Goal: Task Accomplishment & Management: Complete application form

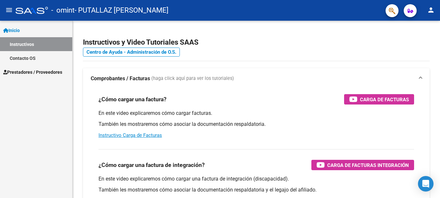
click at [12, 9] on mat-icon "menu" at bounding box center [9, 10] width 8 height 8
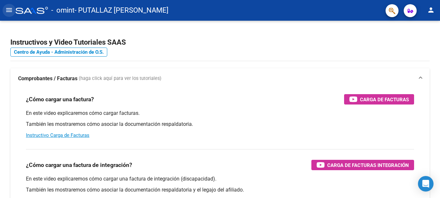
click at [6, 7] on mat-icon "menu" at bounding box center [9, 10] width 8 height 8
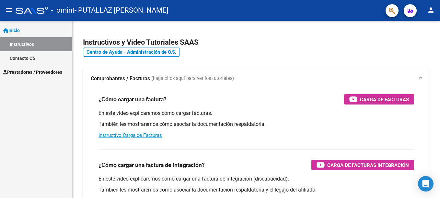
click at [35, 47] on link "Instructivos" at bounding box center [36, 44] width 72 height 14
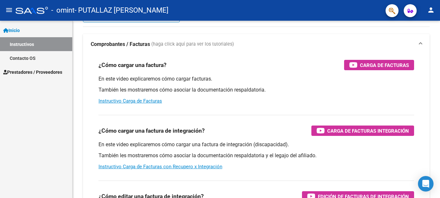
scroll to position [9, 0]
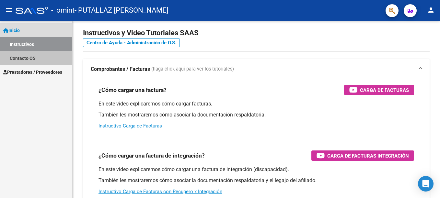
click at [47, 58] on link "Contacto OS" at bounding box center [36, 58] width 72 height 14
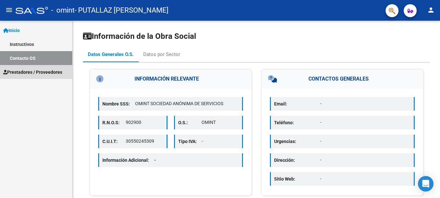
click at [26, 75] on span "Prestadores / Proveedores" at bounding box center [32, 72] width 59 height 7
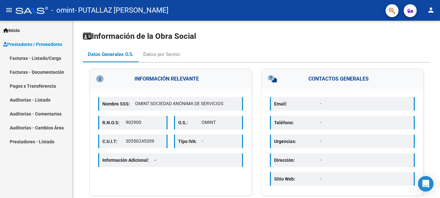
click at [29, 58] on link "Facturas - Listado/Carga" at bounding box center [36, 58] width 72 height 14
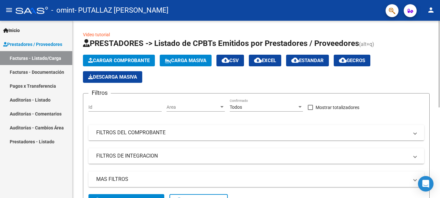
click at [100, 61] on span "Cargar Comprobante" at bounding box center [118, 61] width 61 height 6
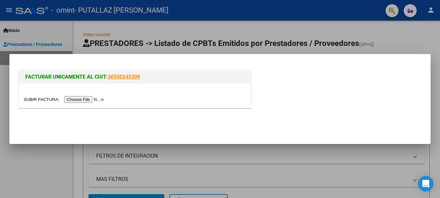
click at [70, 97] on input "file" at bounding box center [65, 99] width 82 height 7
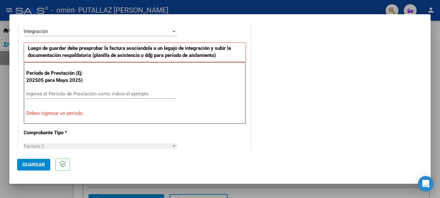
scroll to position [149, 0]
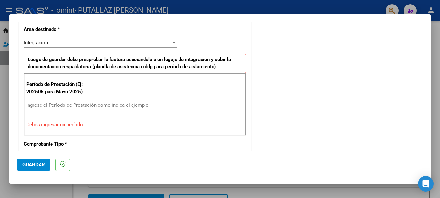
click at [73, 46] on div "Integración" at bounding box center [97, 43] width 147 height 6
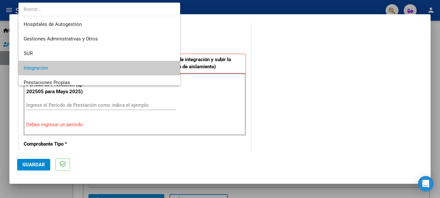
scroll to position [26, 0]
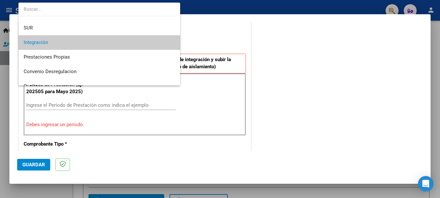
click at [67, 44] on span "Integración" at bounding box center [99, 42] width 151 height 15
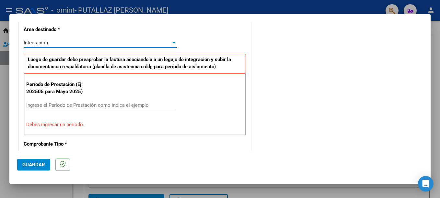
scroll to position [181, 0]
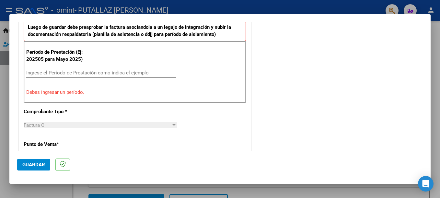
click at [79, 73] on input "Ingrese el Período de Prestación como indica el ejemplo" at bounding box center [101, 73] width 150 height 6
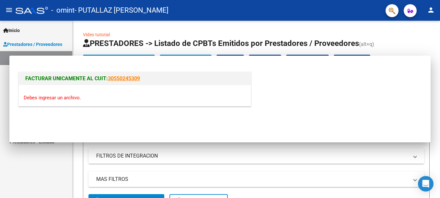
scroll to position [0, 0]
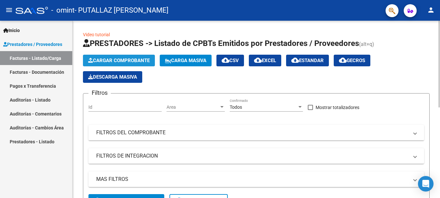
click at [117, 63] on button "Cargar Comprobante" at bounding box center [119, 61] width 72 height 12
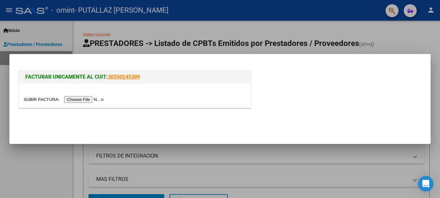
click at [83, 99] on input "file" at bounding box center [65, 99] width 82 height 7
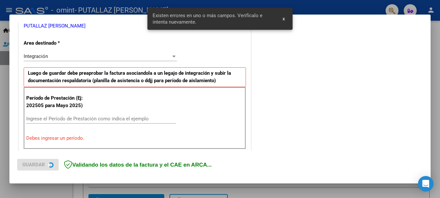
scroll to position [149, 0]
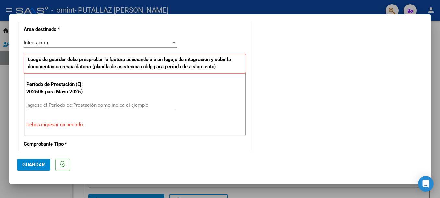
click at [58, 106] on input "Ingrese el Período de Prestación como indica el ejemplo" at bounding box center [101, 105] width 150 height 6
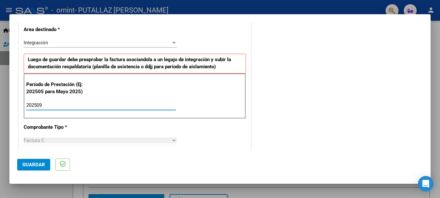
type input "202509"
click at [58, 121] on div "CUIT * 27-40146438-2 Ingresar CUIT ANALISIS PRESTADOR PUTALLAZ [PERSON_NAME] Ar…" at bounding box center [135, 197] width 232 height 487
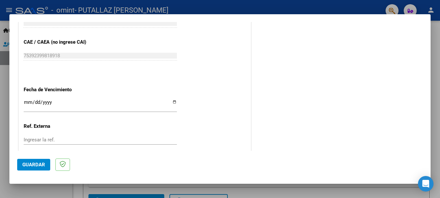
scroll to position [408, 0]
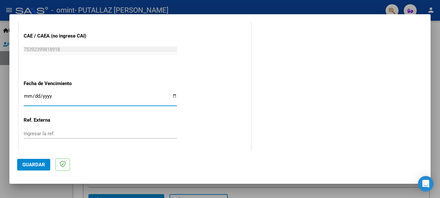
click at [54, 99] on input "Ingresar la fecha" at bounding box center [100, 99] width 153 height 10
type input "[DATE]"
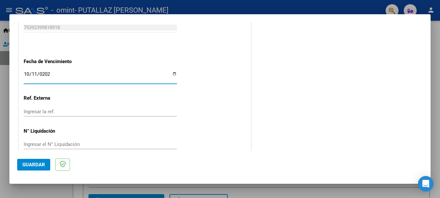
scroll to position [441, 0]
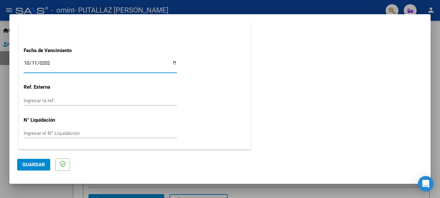
click at [39, 164] on span "Guardar" at bounding box center [33, 165] width 23 height 6
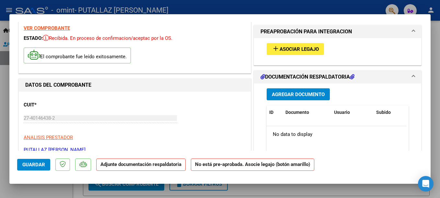
scroll to position [0, 0]
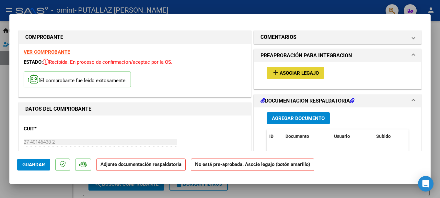
click at [283, 73] on span "Asociar Legajo" at bounding box center [298, 73] width 39 height 6
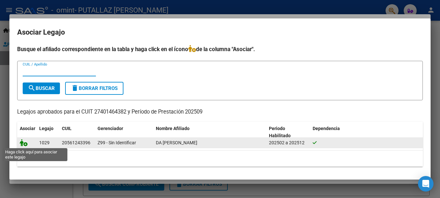
click at [24, 144] on icon at bounding box center [24, 142] width 8 height 7
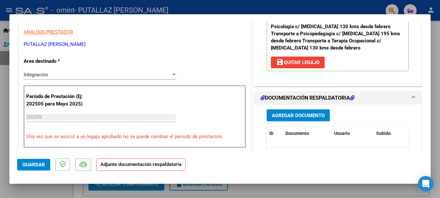
scroll to position [162, 0]
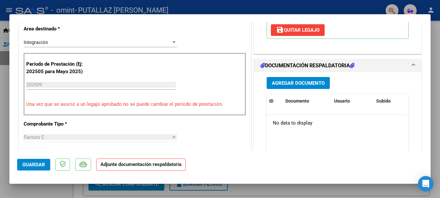
click at [302, 80] on span "Agregar Documento" at bounding box center [298, 83] width 53 height 6
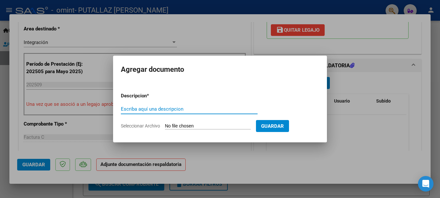
click at [154, 109] on input "Escriba aquí una descripcion" at bounding box center [189, 109] width 137 height 6
click at [184, 124] on input "Seleccionar Archivo" at bounding box center [208, 126] width 86 height 6
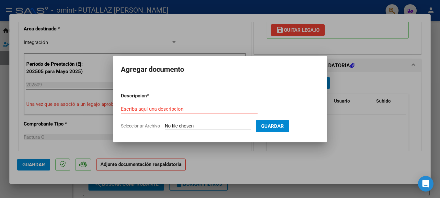
click at [203, 128] on input "Seleccionar Archivo" at bounding box center [208, 126] width 86 height 6
type input "C:\fakepath\asistencia sep.pdf"
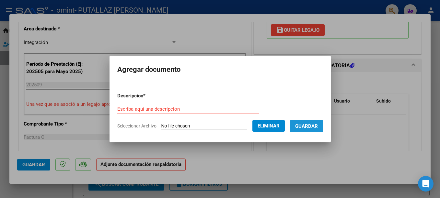
click at [310, 127] on span "Guardar" at bounding box center [306, 126] width 23 height 6
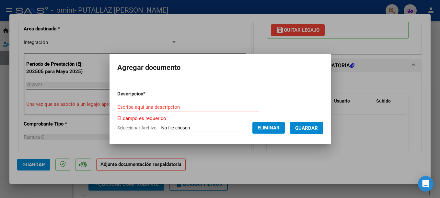
click at [165, 107] on input "Escriba aquí una descripcion" at bounding box center [188, 107] width 142 height 6
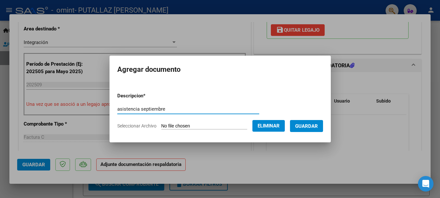
type input "asistencia septiembre"
click at [318, 124] on span "Guardar" at bounding box center [306, 126] width 23 height 6
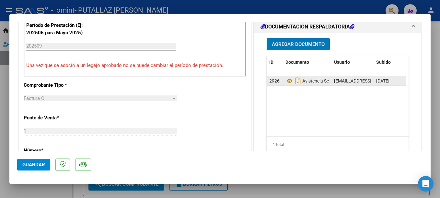
scroll to position [194, 0]
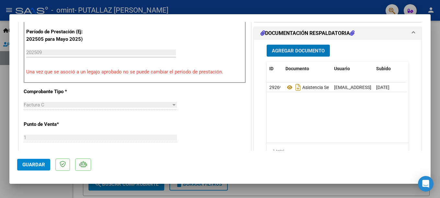
click at [298, 48] on span "Agregar Documento" at bounding box center [298, 51] width 53 height 6
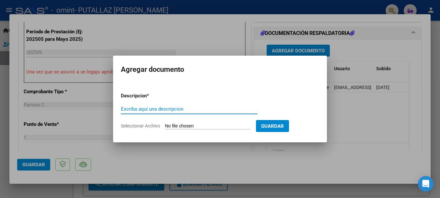
click at [289, 153] on div at bounding box center [220, 99] width 440 height 198
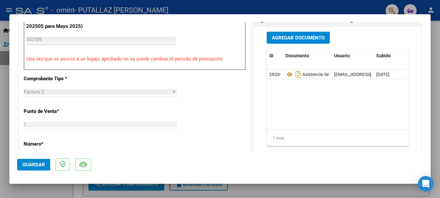
scroll to position [162, 0]
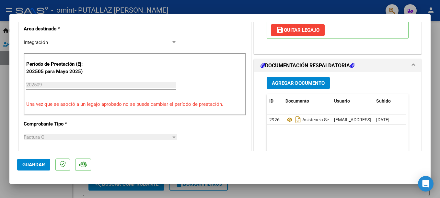
click at [296, 80] on span "Agregar Documento" at bounding box center [298, 83] width 53 height 6
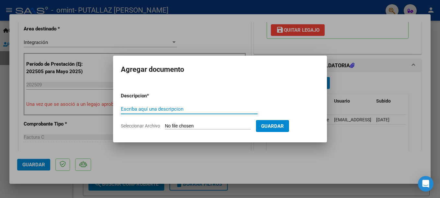
click at [166, 109] on input "Escriba aquí una descripcion" at bounding box center [189, 109] width 137 height 6
type input "factura"
click at [173, 127] on input "Seleccionar Archivo" at bounding box center [208, 126] width 86 height 6
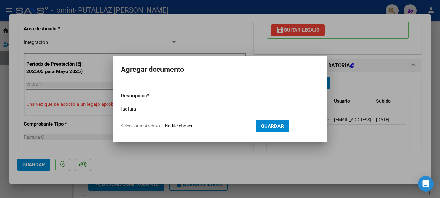
type input "C:\fakepath\27401464382_011_00001_00000298.pdf"
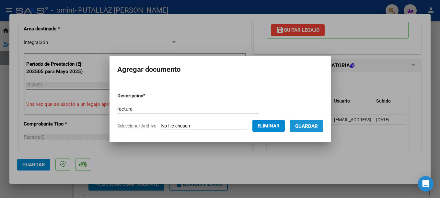
click at [312, 127] on span "Guardar" at bounding box center [306, 126] width 23 height 6
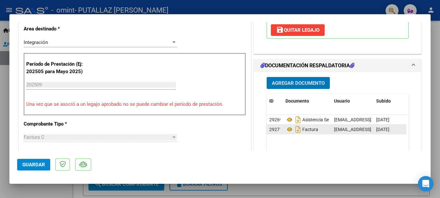
click at [279, 125] on datatable-body-cell "29271" at bounding box center [274, 129] width 16 height 9
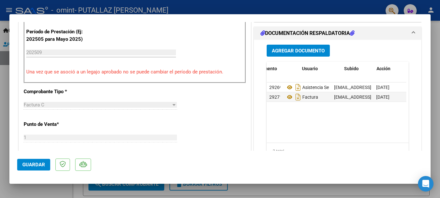
scroll to position [0, 32]
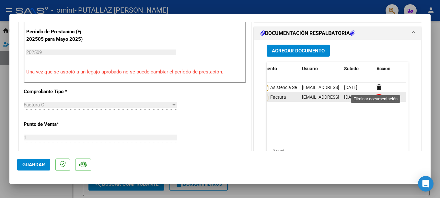
click at [376, 94] on icon at bounding box center [378, 97] width 5 height 6
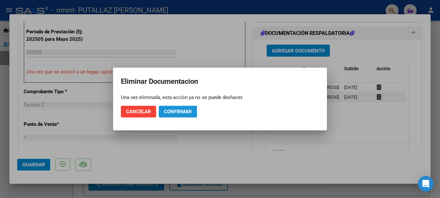
click at [174, 111] on span "Confirmar" at bounding box center [178, 112] width 28 height 6
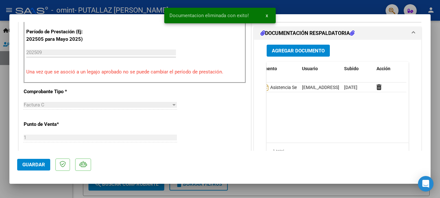
click at [292, 48] on span "Agregar Documento" at bounding box center [298, 51] width 53 height 6
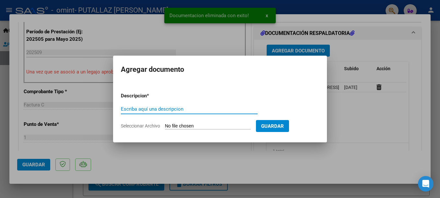
type input "d"
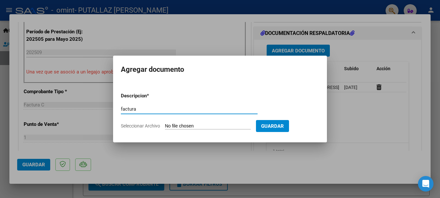
type input "factura"
click at [211, 126] on input "Seleccionar Archivo" at bounding box center [208, 126] width 86 height 6
click at [178, 124] on input "Seleccionar Archivo" at bounding box center [208, 126] width 86 height 6
type input "C:\fakepath\27401464382_011_00001_00000299.pdf"
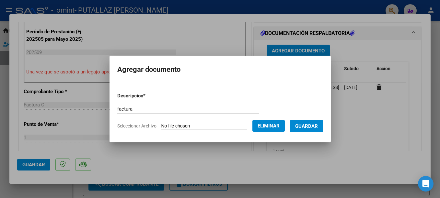
click at [318, 126] on span "Guardar" at bounding box center [306, 126] width 23 height 6
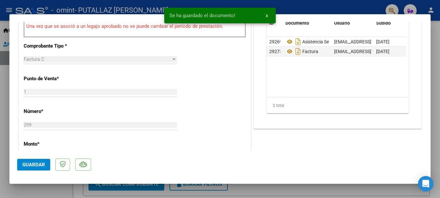
scroll to position [259, 0]
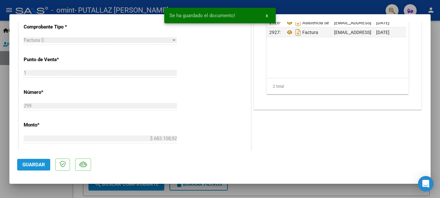
click at [33, 164] on span "Guardar" at bounding box center [33, 165] width 23 height 6
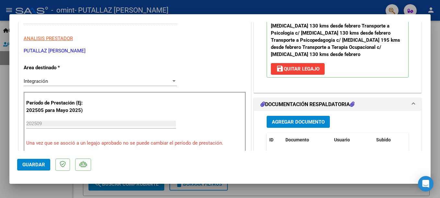
scroll to position [129, 0]
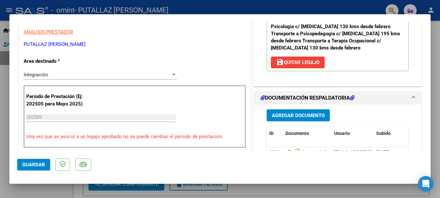
click at [65, 117] on input "202509" at bounding box center [101, 117] width 150 height 6
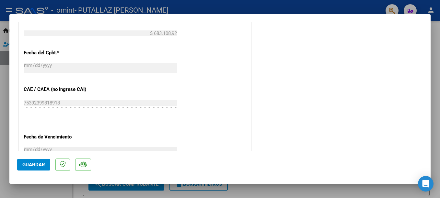
scroll to position [451, 0]
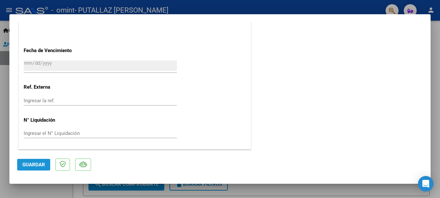
click at [32, 167] on span "Guardar" at bounding box center [33, 165] width 23 height 6
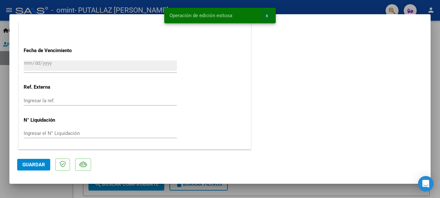
click at [263, 15] on button "x" at bounding box center [266, 16] width 13 height 12
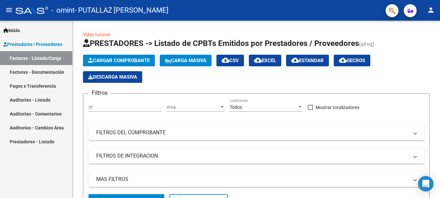
drag, startPoint x: 34, startPoint y: 76, endPoint x: 32, endPoint y: 86, distance: 10.5
click at [34, 76] on link "Facturas - Documentación" at bounding box center [36, 72] width 72 height 14
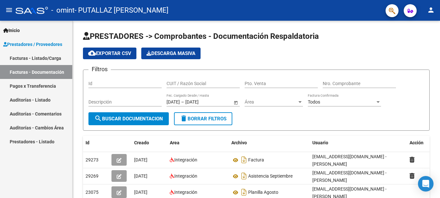
click at [35, 86] on link "Pagos x Transferencia" at bounding box center [36, 86] width 72 height 14
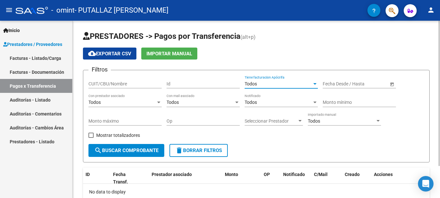
click at [283, 83] on div "Todos" at bounding box center [277, 84] width 67 height 6
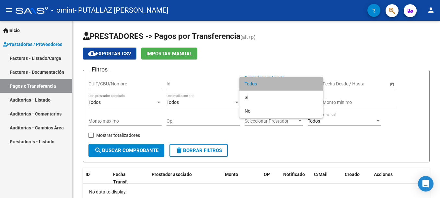
click at [258, 84] on span "Todos" at bounding box center [280, 84] width 73 height 14
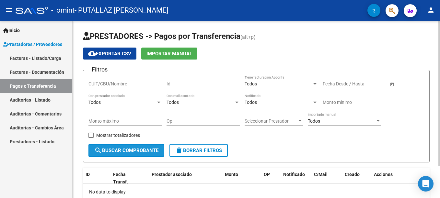
click at [128, 148] on span "search Buscar Comprobante" at bounding box center [126, 151] width 64 height 6
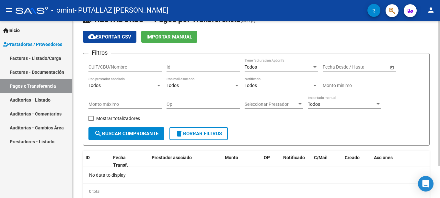
scroll to position [7, 0]
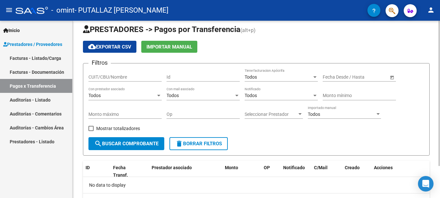
click at [149, 96] on div "Todos" at bounding box center [121, 96] width 67 height 6
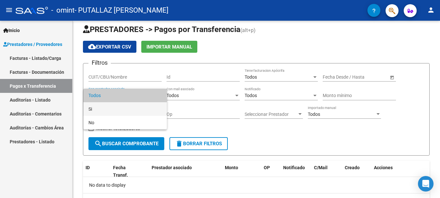
click at [140, 108] on span "Si" at bounding box center [124, 109] width 73 height 14
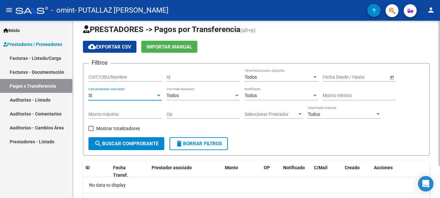
click at [122, 143] on span "search Buscar Comprobante" at bounding box center [126, 144] width 64 height 6
click at [197, 95] on div "Todos" at bounding box center [199, 96] width 67 height 6
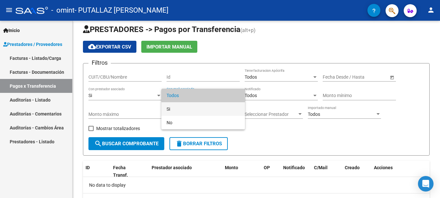
click at [194, 110] on span "Si" at bounding box center [202, 109] width 73 height 14
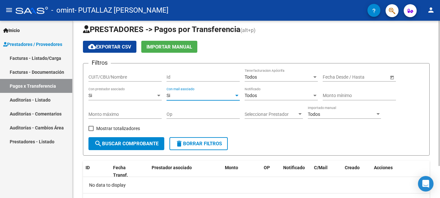
click at [264, 116] on span "Seleccionar Prestador" at bounding box center [270, 115] width 52 height 6
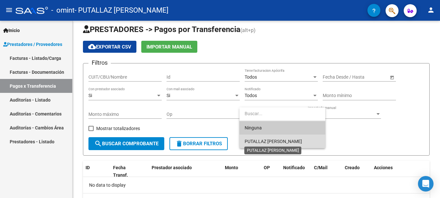
click at [256, 140] on span "PUTALLAZ [PERSON_NAME]" at bounding box center [272, 141] width 57 height 5
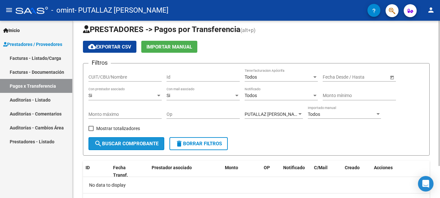
click at [142, 145] on span "search Buscar Comprobante" at bounding box center [126, 144] width 64 height 6
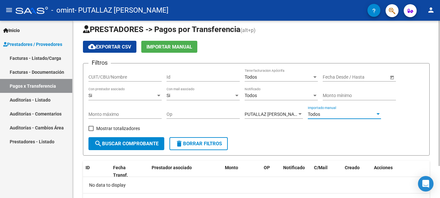
click at [317, 115] on span "Todos" at bounding box center [313, 114] width 12 height 5
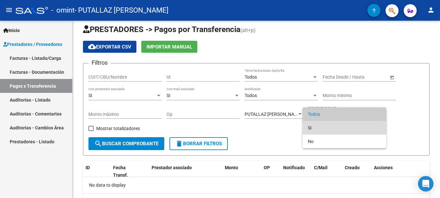
click at [312, 132] on span "Si" at bounding box center [343, 128] width 73 height 14
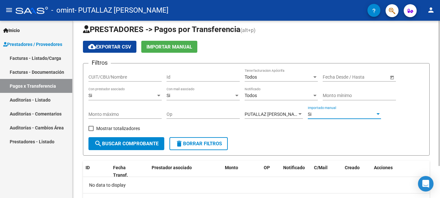
click at [143, 138] on button "search Buscar Comprobante" at bounding box center [126, 143] width 76 height 13
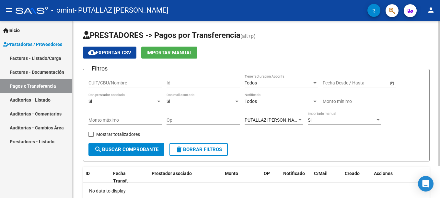
scroll to position [0, 0]
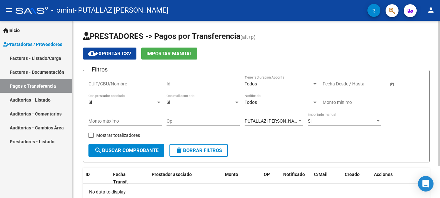
click at [390, 83] on span "Open calendar" at bounding box center [392, 84] width 16 height 16
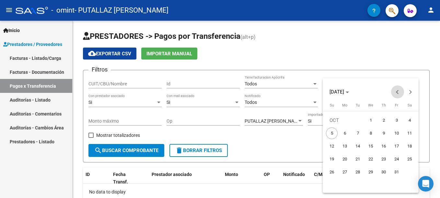
click at [395, 92] on button "Previous month" at bounding box center [397, 91] width 13 height 13
click at [396, 123] on span "1" at bounding box center [396, 121] width 12 height 12
type input "[DATE]"
click at [301, 141] on div at bounding box center [220, 99] width 440 height 198
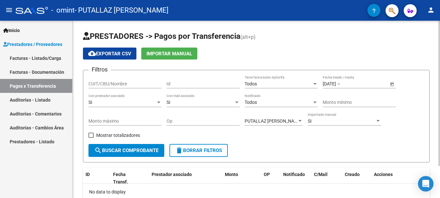
click at [150, 147] on button "search Buscar Comprobante" at bounding box center [126, 150] width 76 height 13
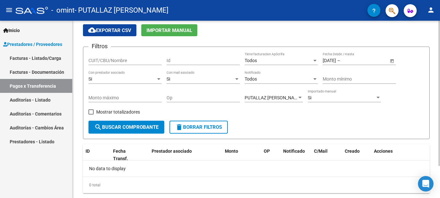
scroll to position [32, 0]
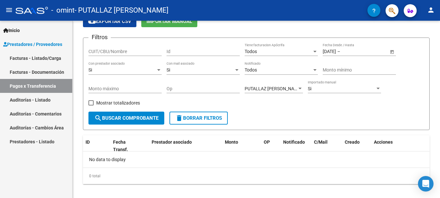
click at [28, 102] on link "Auditorías - Listado" at bounding box center [36, 100] width 72 height 14
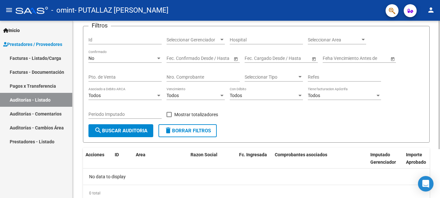
scroll to position [65, 0]
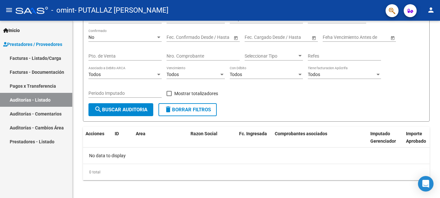
click at [27, 56] on link "Facturas - Listado/Carga" at bounding box center [36, 58] width 72 height 14
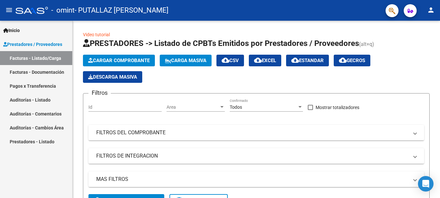
click at [39, 74] on link "Facturas - Documentación" at bounding box center [36, 72] width 72 height 14
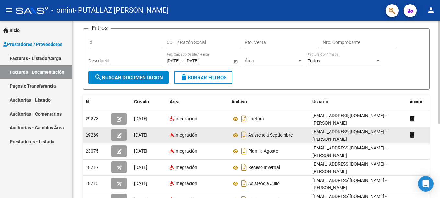
scroll to position [31, 0]
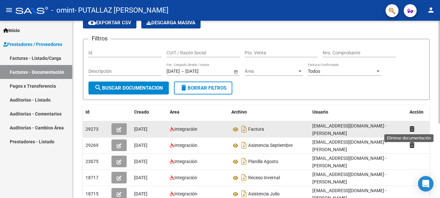
click at [410, 130] on icon at bounding box center [411, 129] width 5 height 6
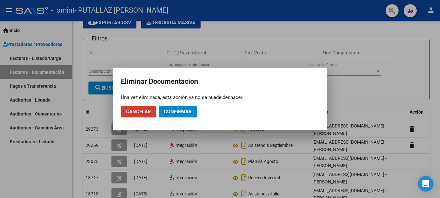
click at [192, 113] on button "Confirmar" at bounding box center [178, 112] width 38 height 12
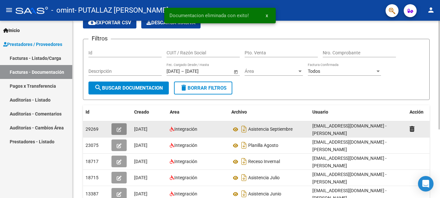
click at [117, 130] on icon "button" at bounding box center [119, 129] width 5 height 5
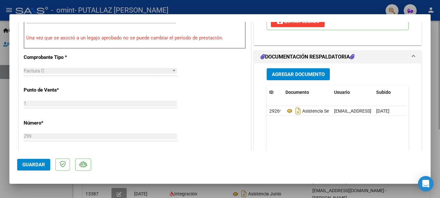
scroll to position [194, 0]
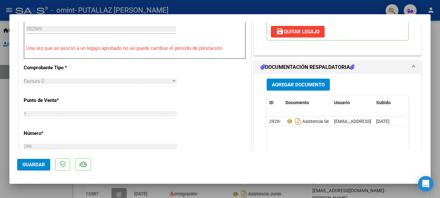
click at [301, 63] on h1 "DOCUMENTACIÓN RESPALDATORIA" at bounding box center [307, 67] width 94 height 8
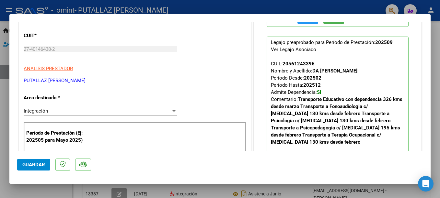
scroll to position [65, 0]
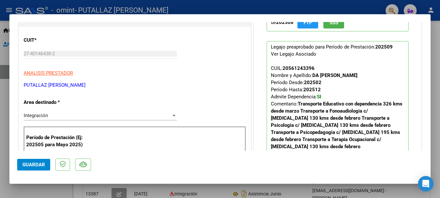
type input "$ 0,00"
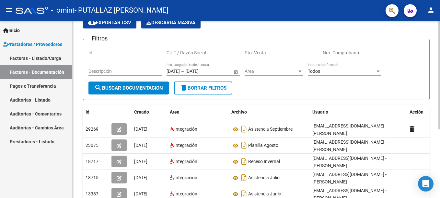
scroll to position [0, 0]
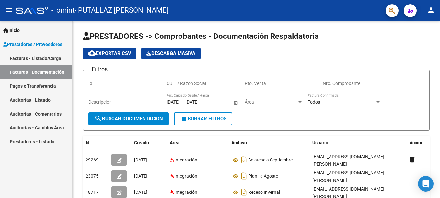
drag, startPoint x: 392, startPoint y: 0, endPoint x: 11, endPoint y: 86, distance: 389.9
click at [11, 86] on link "Pagos x Transferencia" at bounding box center [36, 86] width 72 height 14
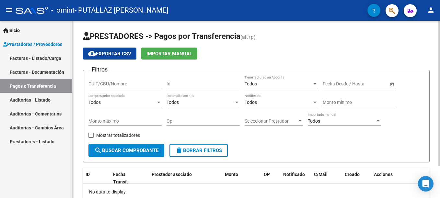
scroll to position [32, 0]
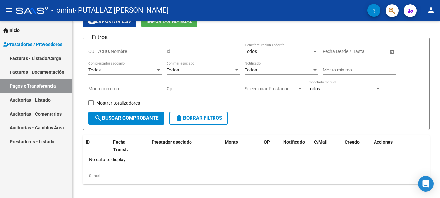
click at [36, 133] on link "Auditorías - Cambios Área" at bounding box center [36, 128] width 72 height 14
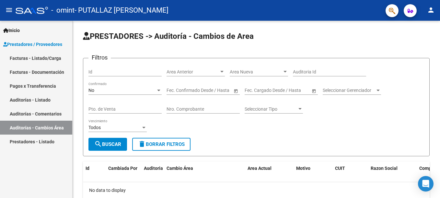
click at [44, 115] on link "Auditorías - Comentarios" at bounding box center [36, 114] width 72 height 14
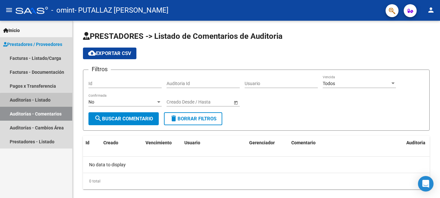
click at [41, 101] on link "Auditorías - Listado" at bounding box center [36, 100] width 72 height 14
